Goal: Task Accomplishment & Management: Use online tool/utility

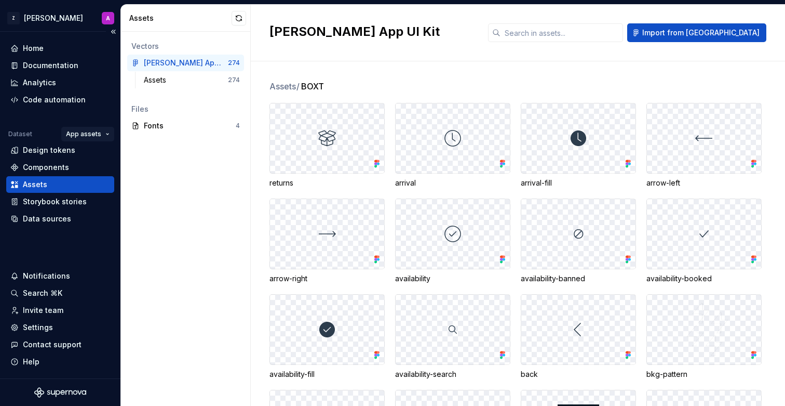
click at [90, 134] on html "Z [PERSON_NAME] A Home Documentation Analytics Code automation Dataset App asse…" at bounding box center [392, 203] width 785 height 406
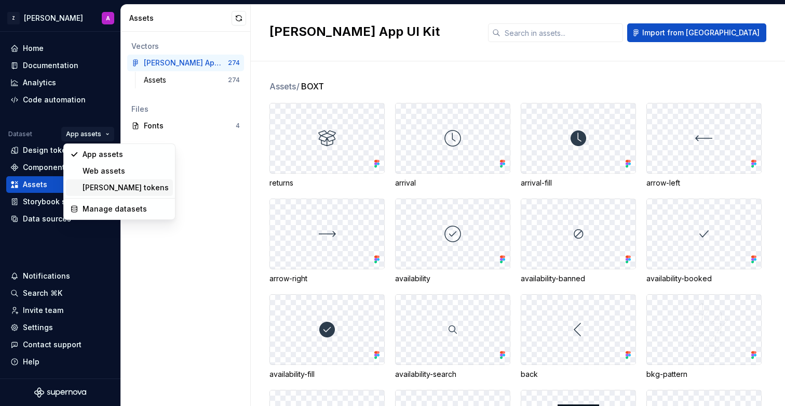
click at [102, 187] on div "[PERSON_NAME] tokens" at bounding box center [126, 187] width 86 height 10
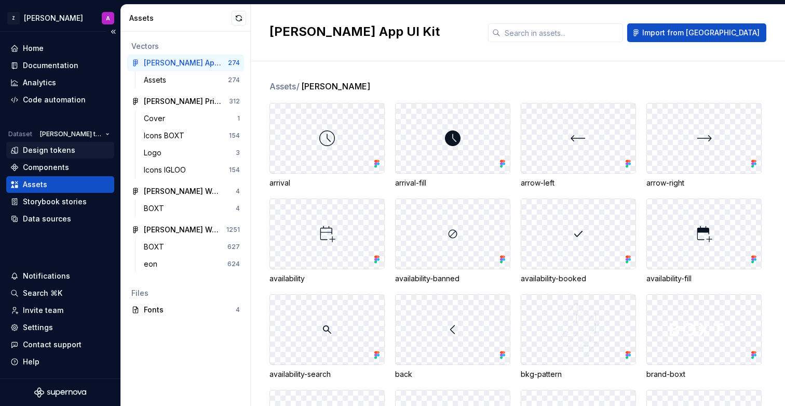
click at [47, 154] on div "Design tokens" at bounding box center [49, 150] width 52 height 10
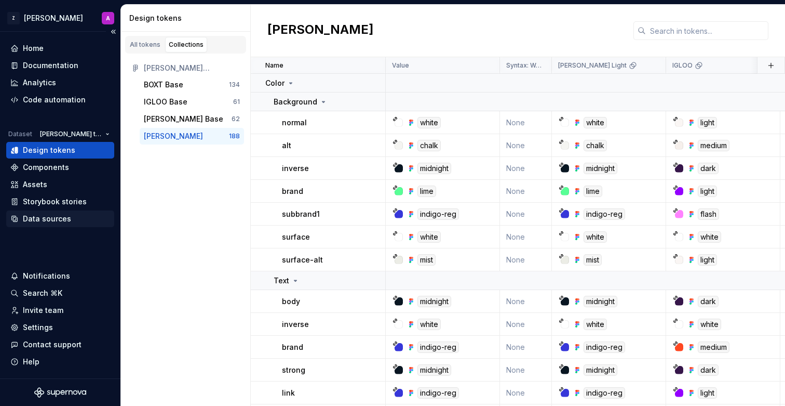
click at [74, 218] on div "Data sources" at bounding box center [60, 218] width 100 height 10
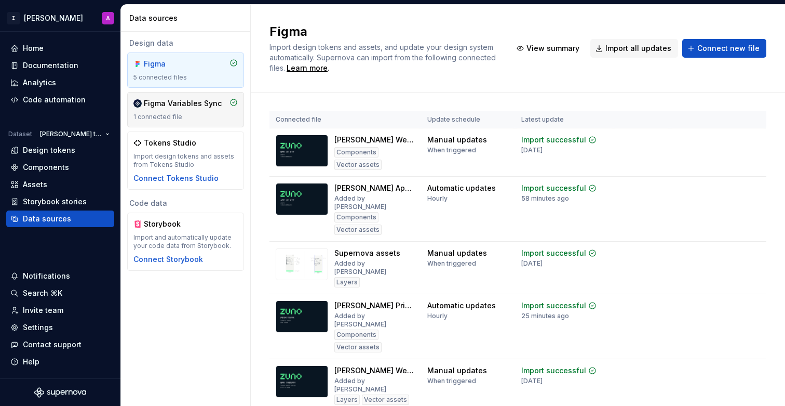
click at [200, 119] on div "1 connected file" at bounding box center [185, 117] width 104 height 8
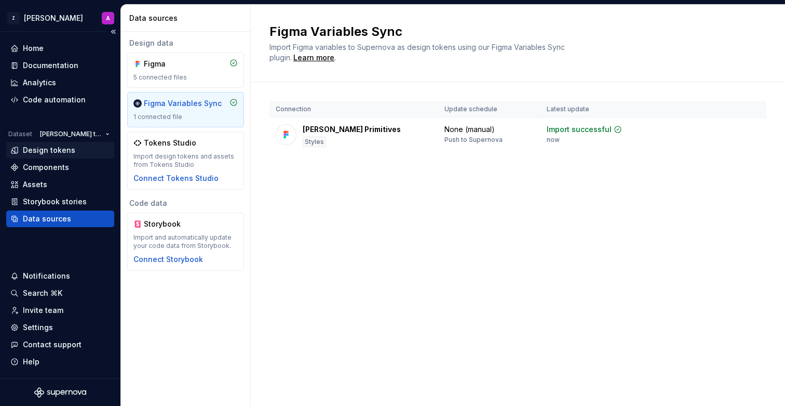
click at [59, 150] on div "Design tokens" at bounding box center [49, 150] width 52 height 10
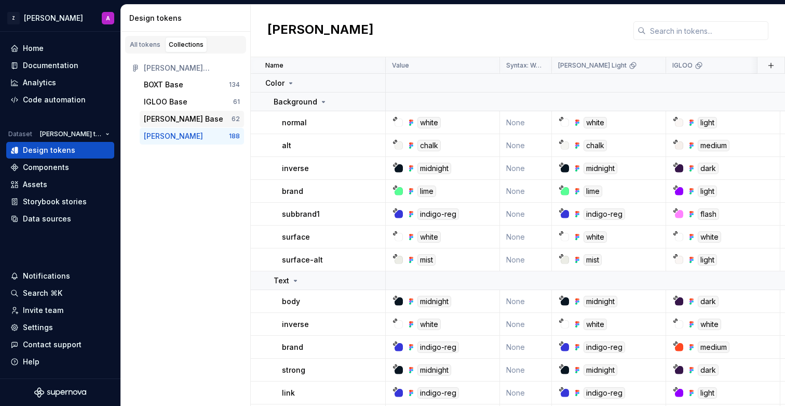
click at [190, 119] on div "[PERSON_NAME] Base" at bounding box center [188, 119] width 88 height 10
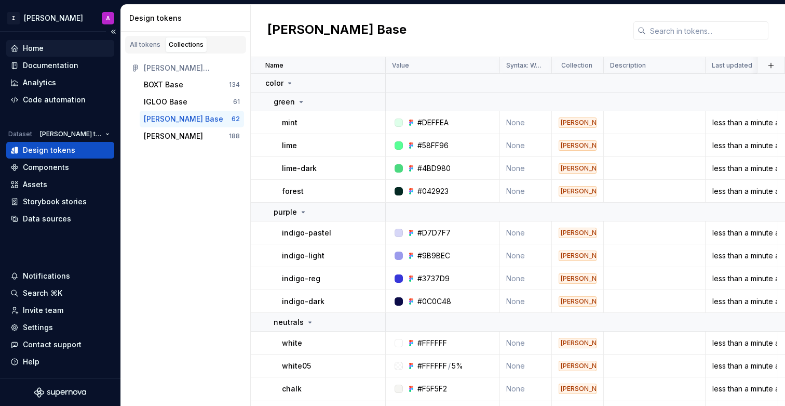
click at [40, 46] on div "Home" at bounding box center [33, 48] width 21 height 10
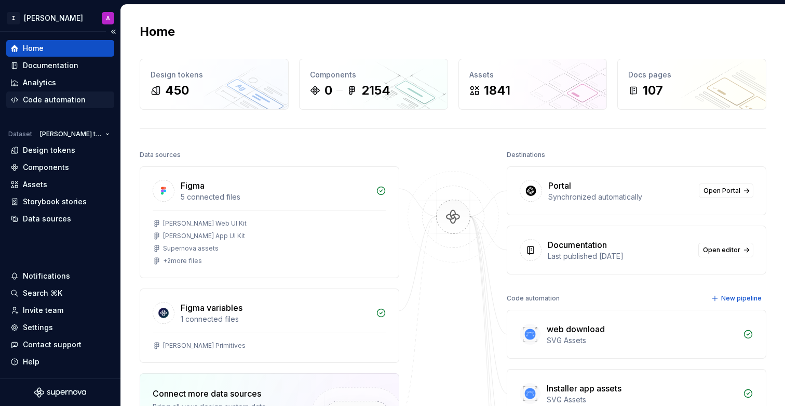
click at [59, 101] on div "Code automation" at bounding box center [54, 100] width 63 height 10
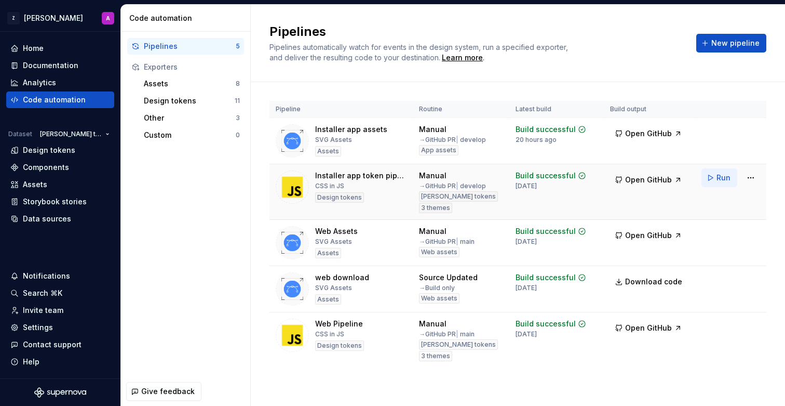
click at [712, 178] on button "Run" at bounding box center [719, 177] width 36 height 19
